Goal: Task Accomplishment & Management: Complete application form

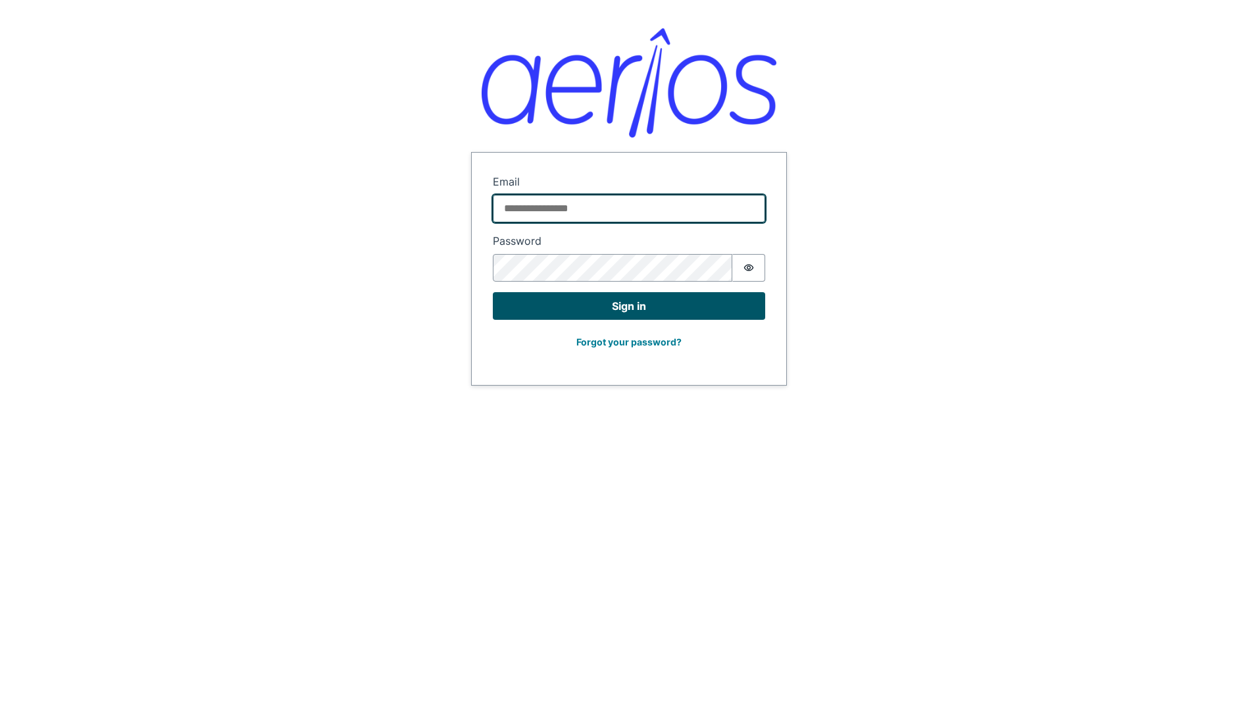
type input "**********"
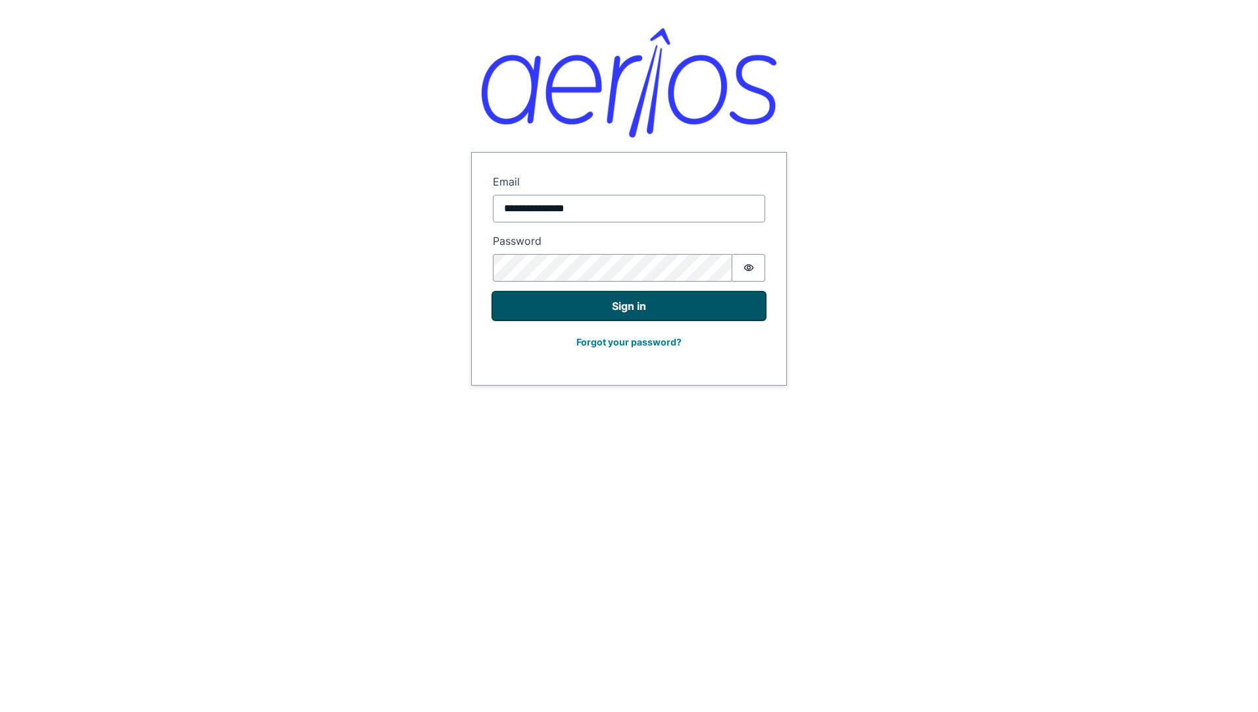
drag, startPoint x: 585, startPoint y: 306, endPoint x: 592, endPoint y: 307, distance: 7.4
click at [585, 306] on button "Sign in" at bounding box center [629, 306] width 272 height 28
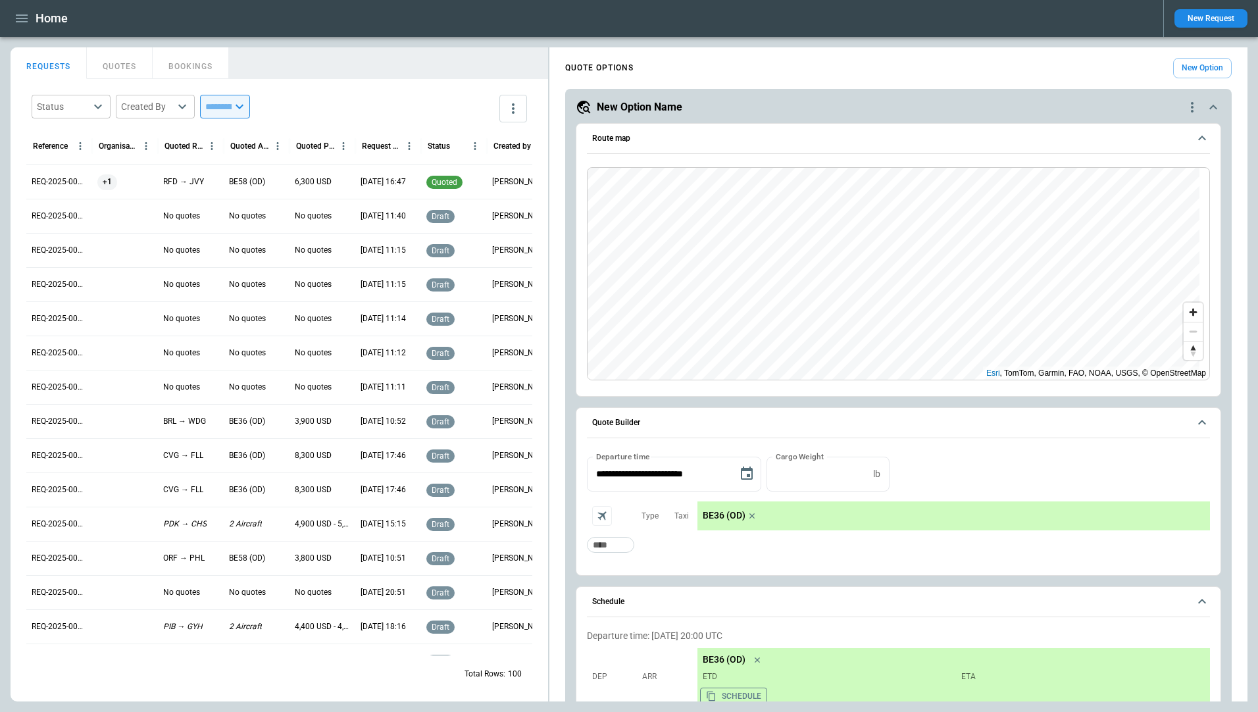
scroll to position [2118, 0]
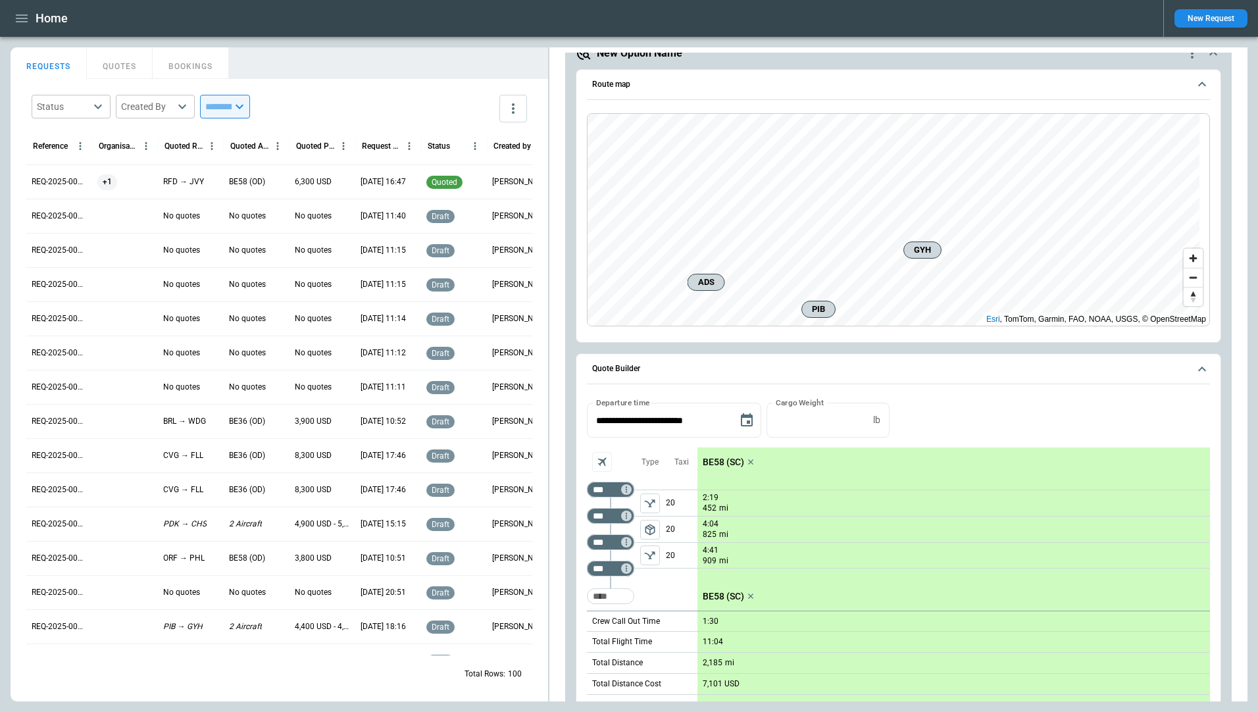
click at [1209, 22] on button "New Request" at bounding box center [1210, 18] width 73 height 18
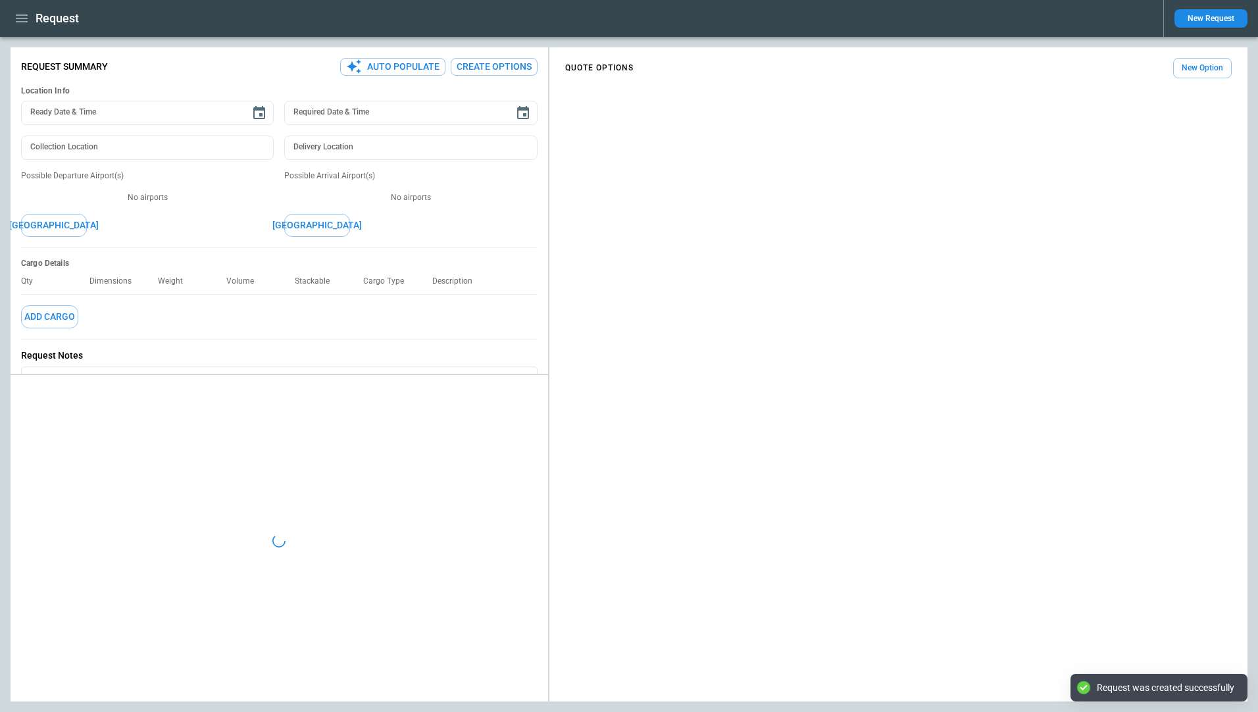
type textarea "*"
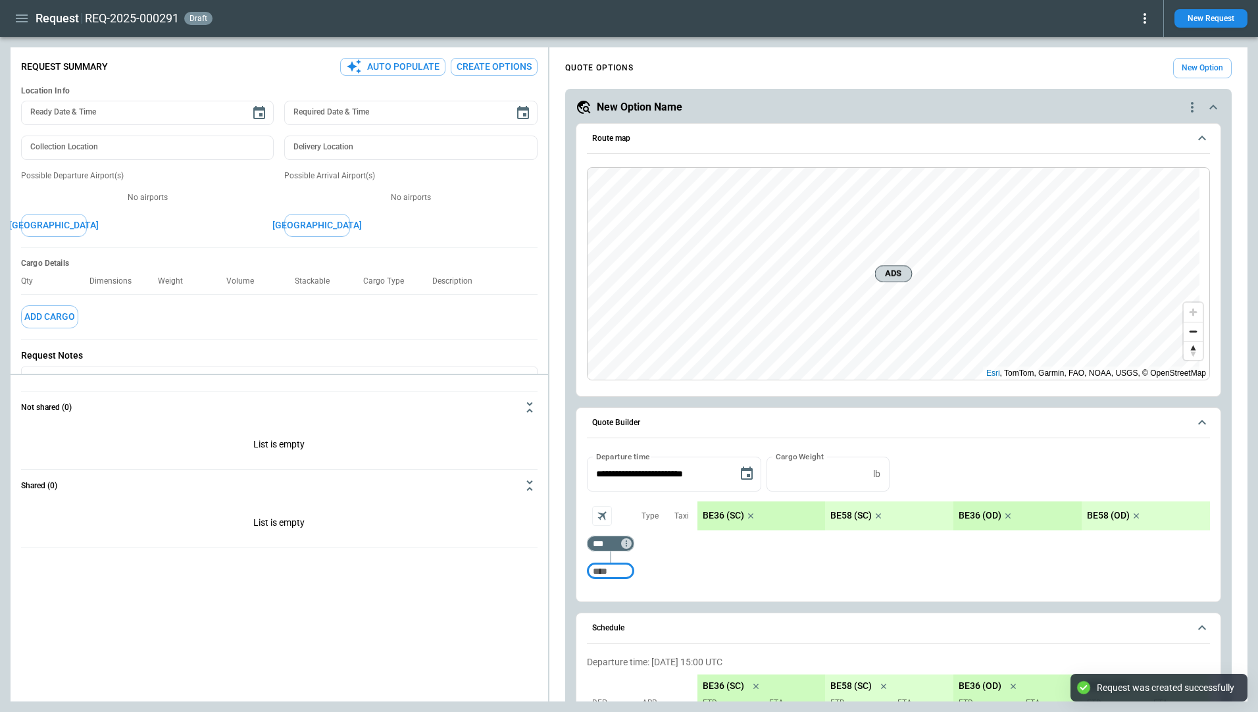
click at [604, 568] on input "Too short" at bounding box center [610, 571] width 42 height 24
type input "***"
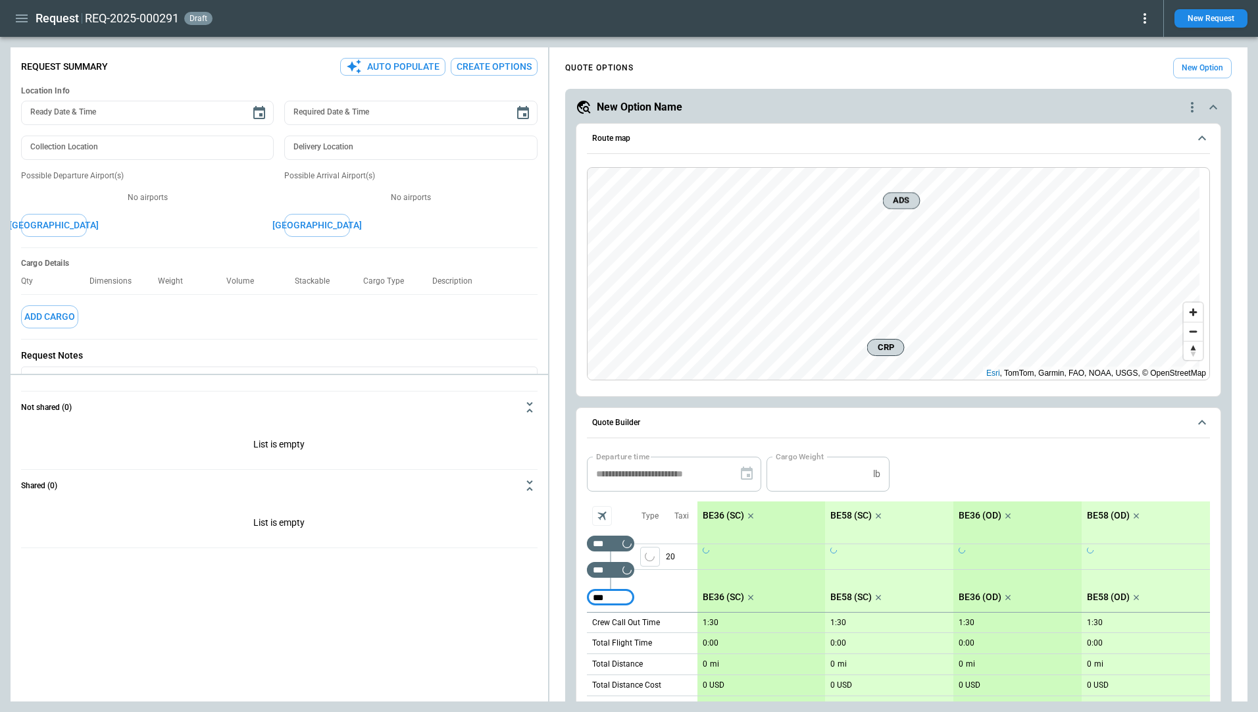
type input "***"
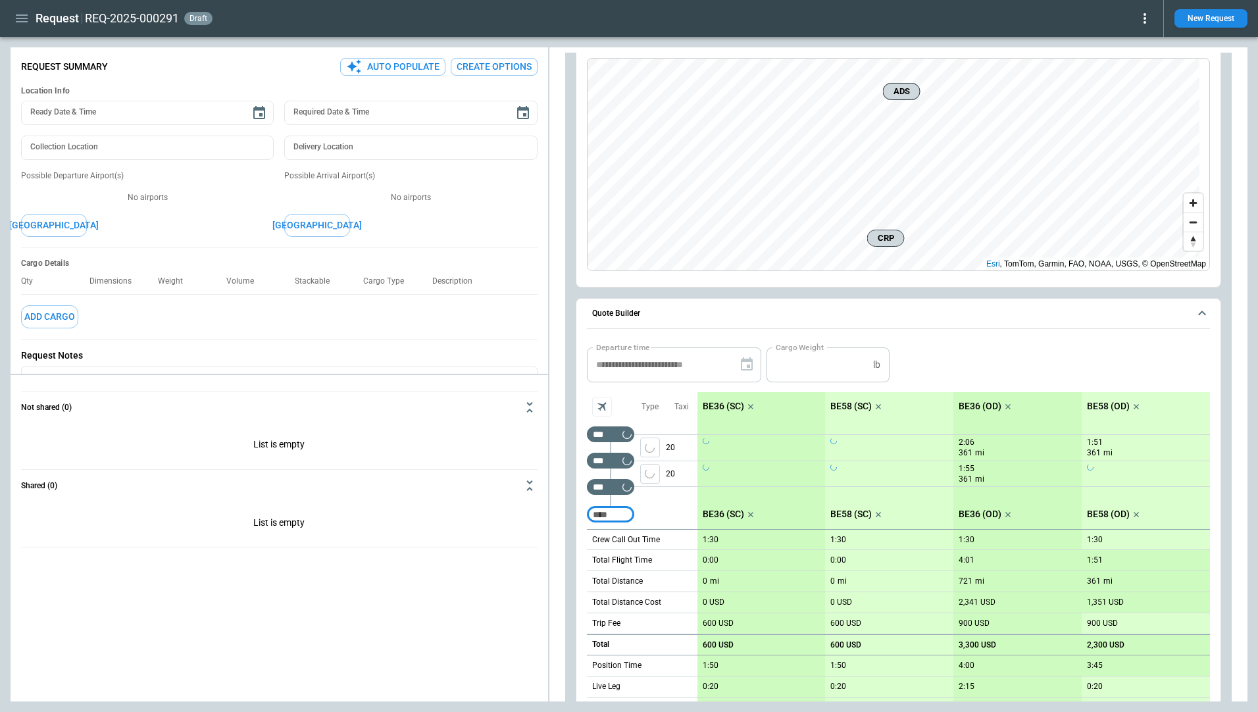
scroll to position [197, 0]
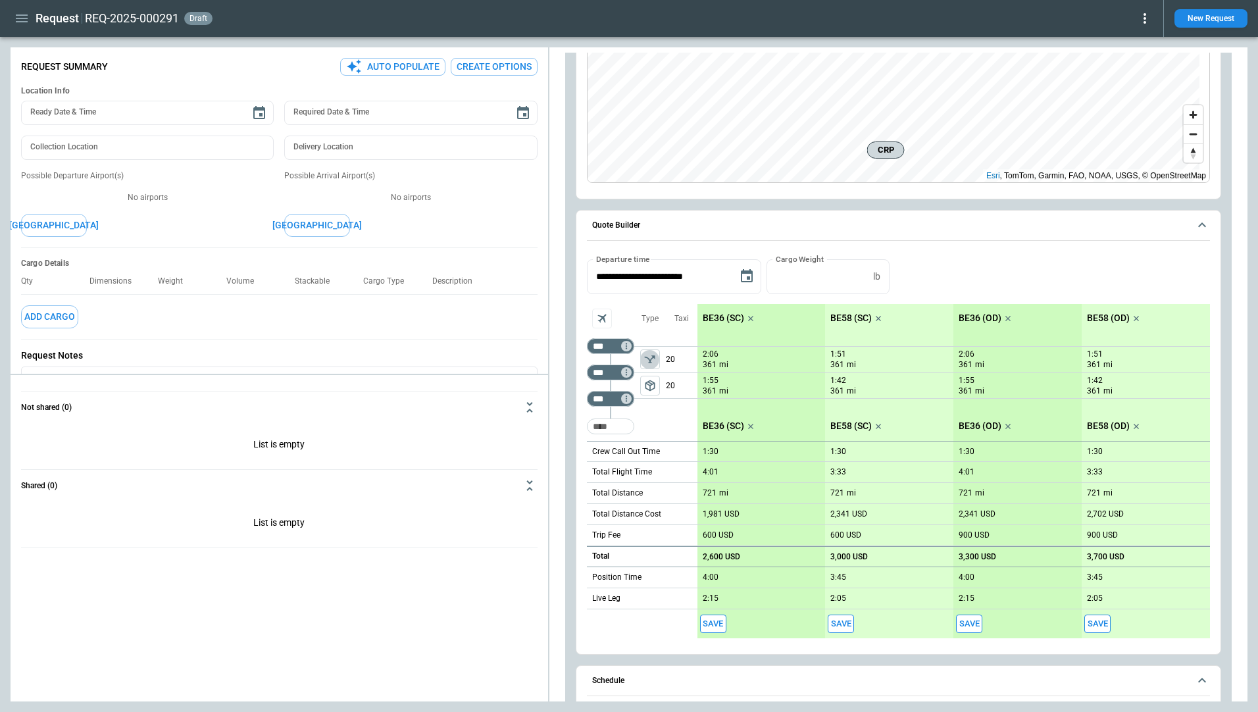
click at [654, 360] on icon "left aligned" at bounding box center [649, 359] width 13 height 13
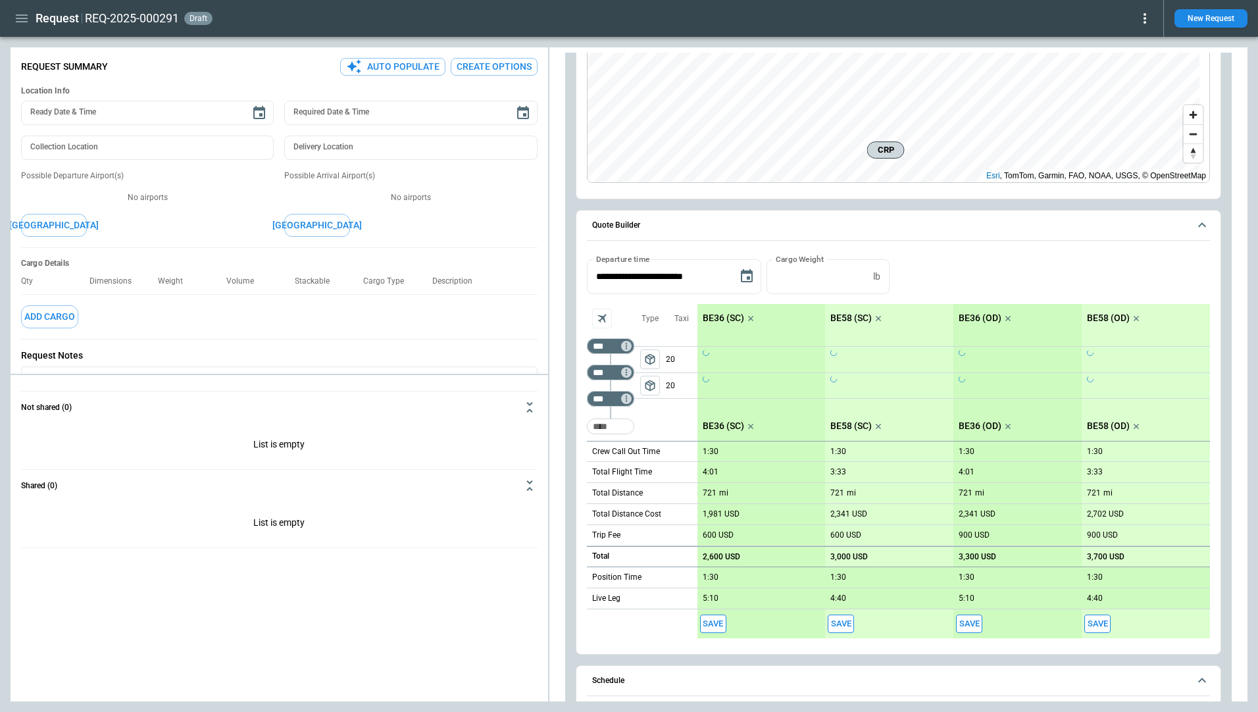
click at [651, 383] on span "package_2" at bounding box center [649, 385] width 13 height 13
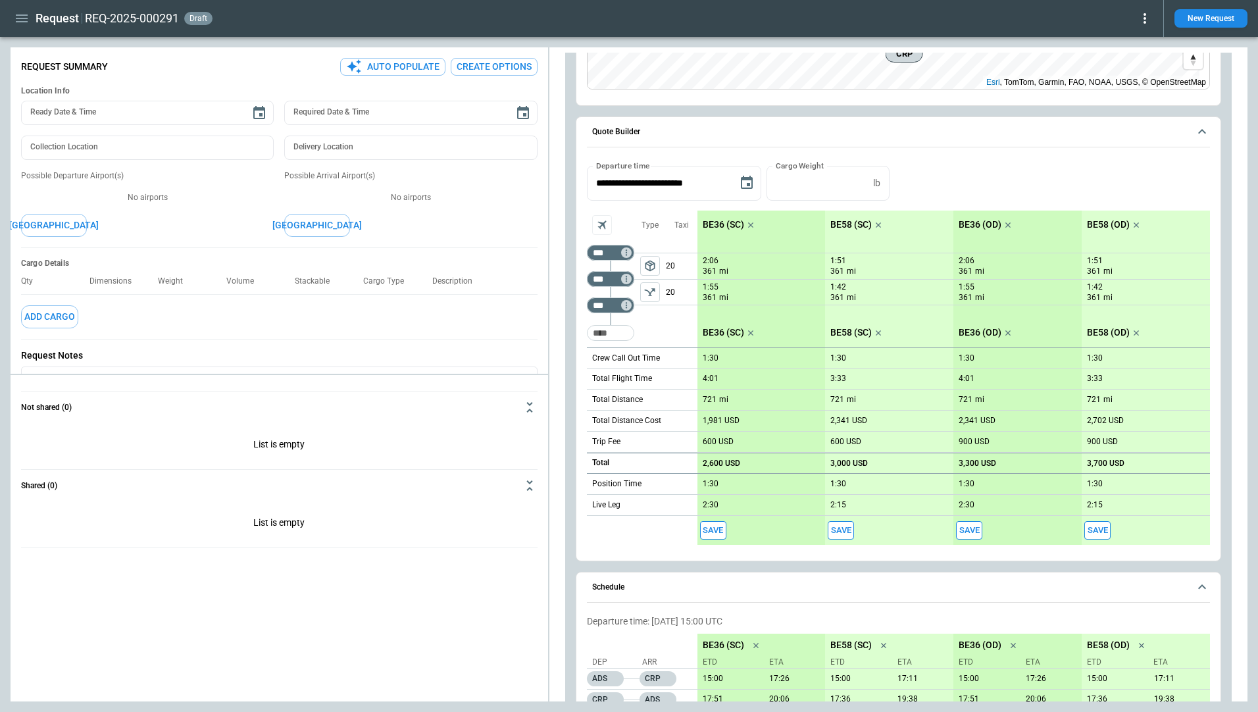
scroll to position [285, 0]
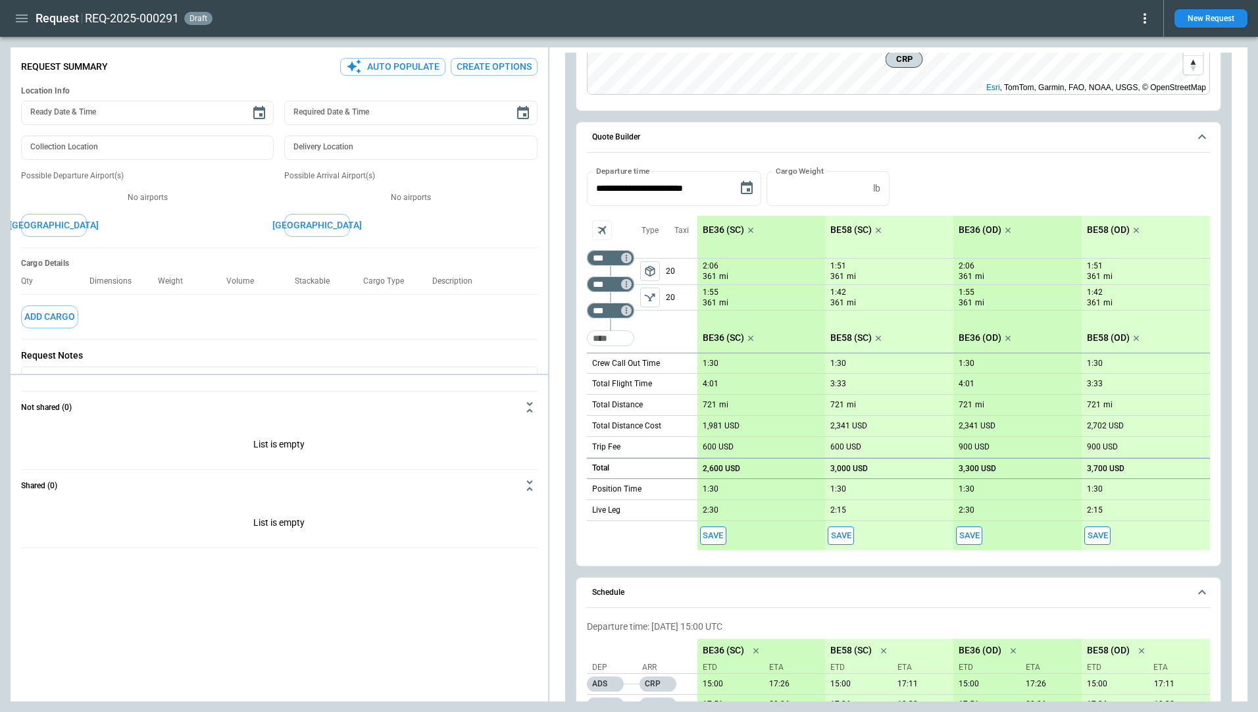
drag, startPoint x: 878, startPoint y: 230, endPoint x: 862, endPoint y: 229, distance: 15.8
click at [878, 230] on icon "scrollable content" at bounding box center [878, 230] width 13 height 13
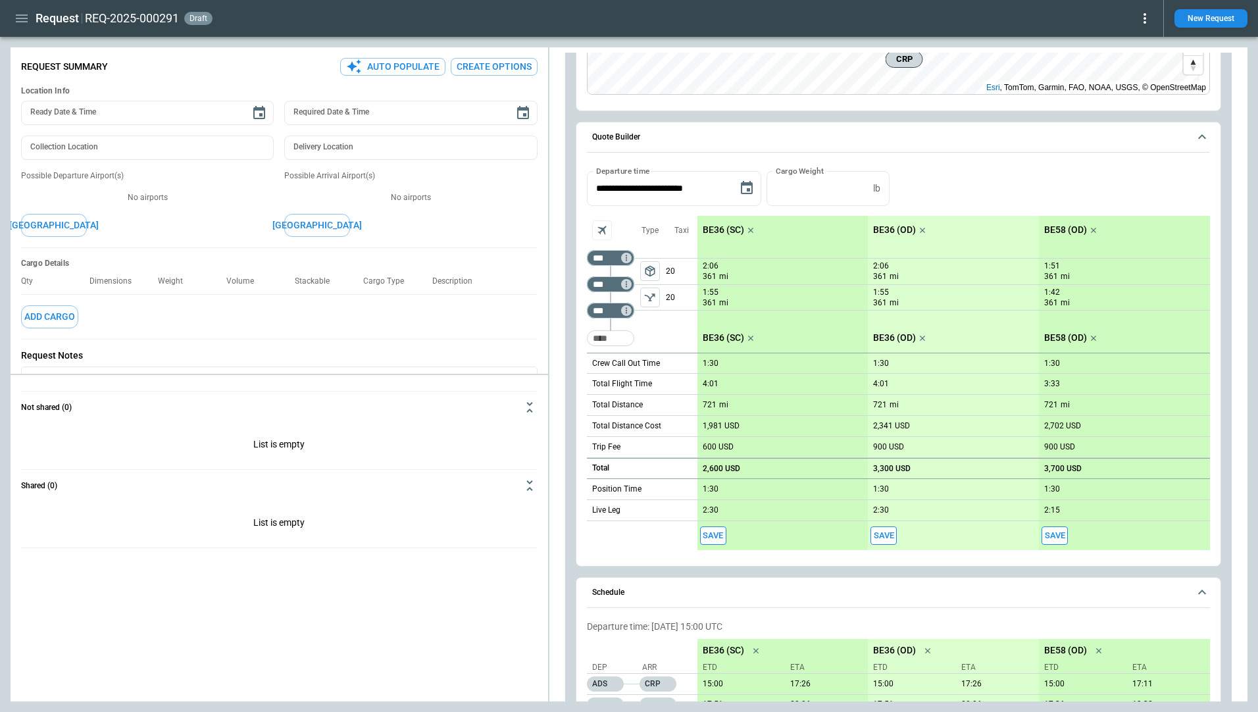
click at [748, 232] on icon "scrollable content" at bounding box center [749, 230] width 5 height 5
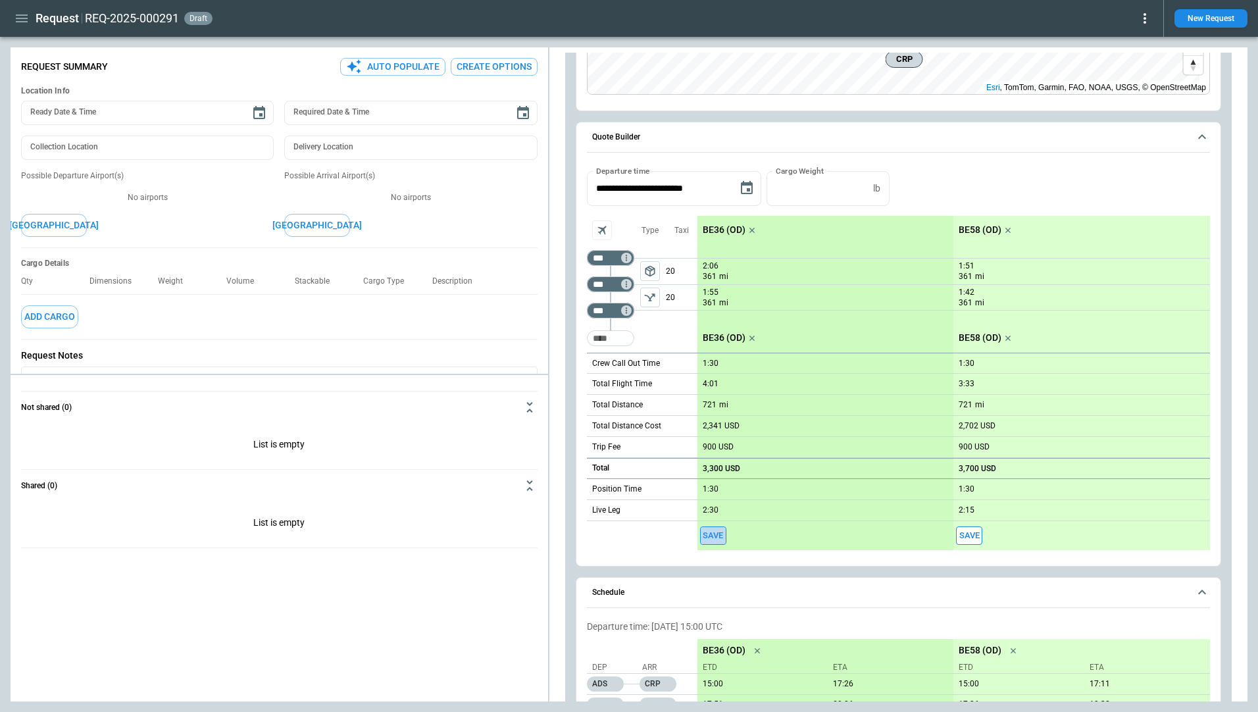
click at [711, 536] on button "Save" at bounding box center [713, 535] width 26 height 19
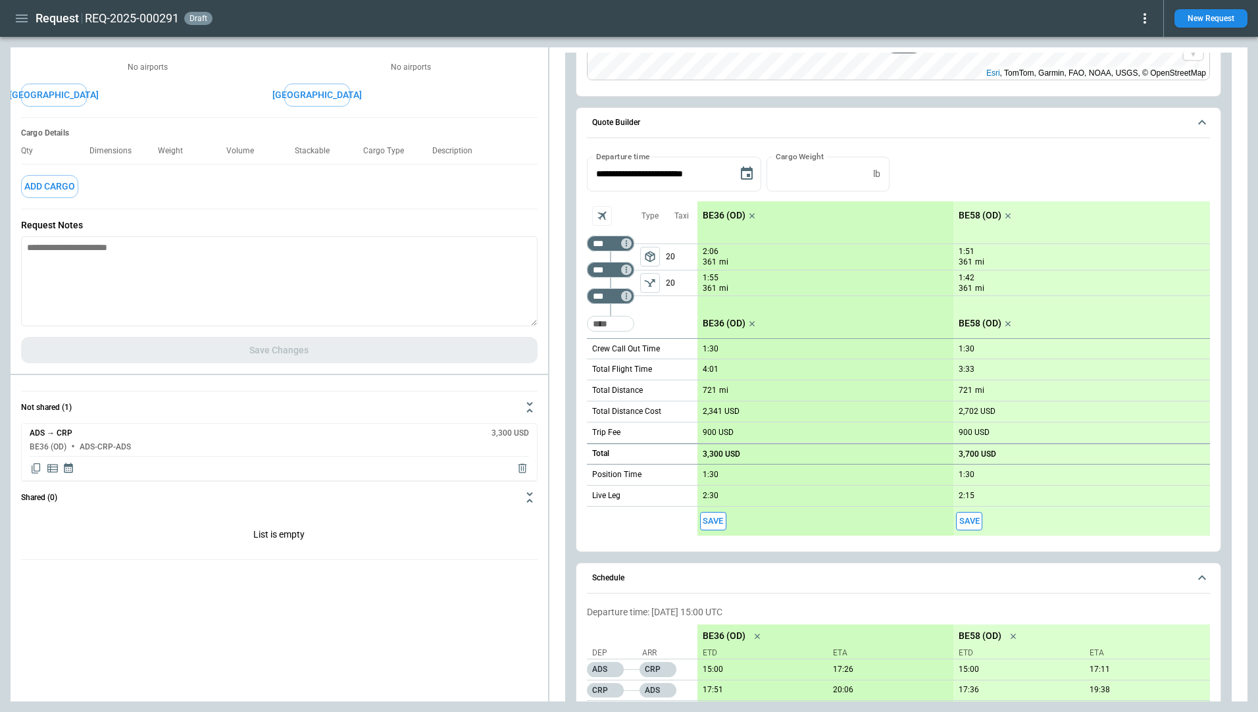
scroll to position [220, 0]
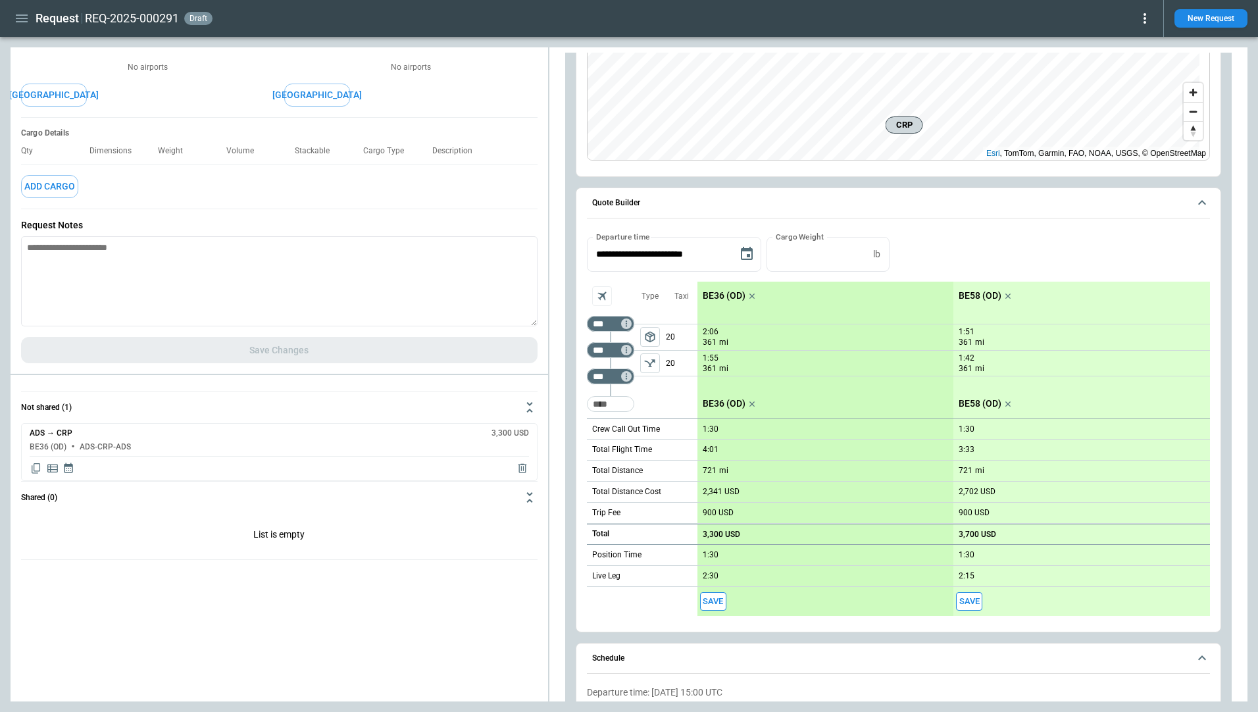
click at [39, 469] on icon "Copy quote content" at bounding box center [36, 468] width 13 height 13
click at [967, 601] on button "Save" at bounding box center [969, 601] width 26 height 19
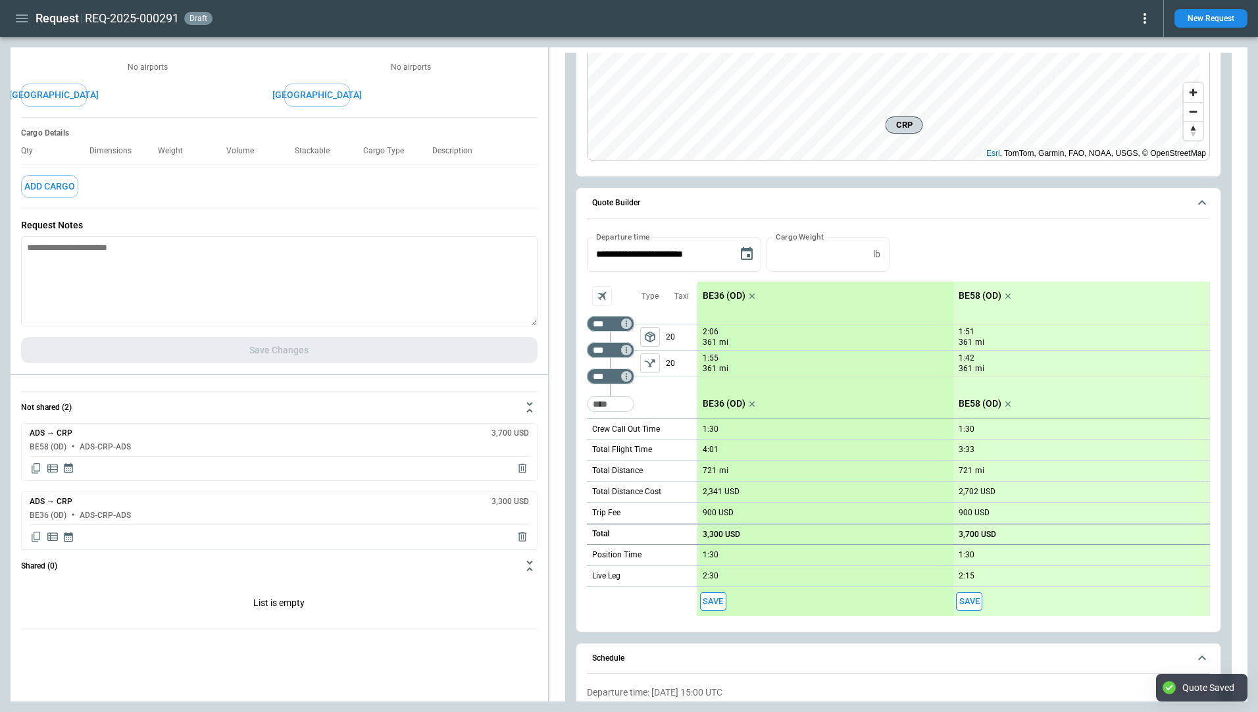
type textarea "*"
click at [39, 466] on icon "Copy quote content" at bounding box center [36, 468] width 9 height 10
